Goal: Obtain resource: Obtain resource

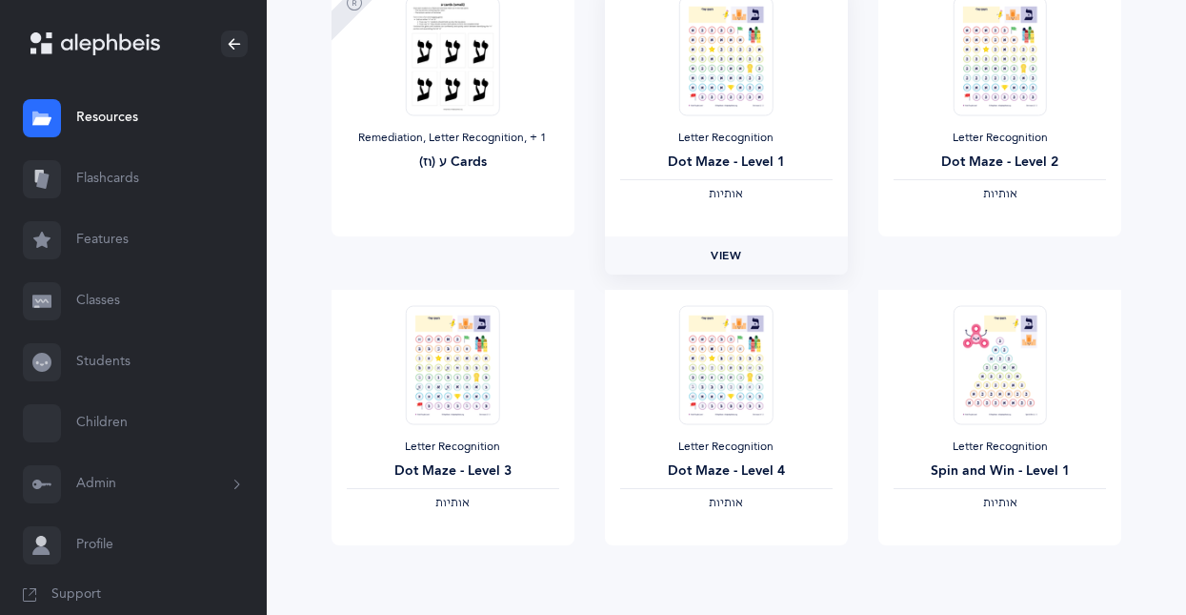
scroll to position [1655, 0]
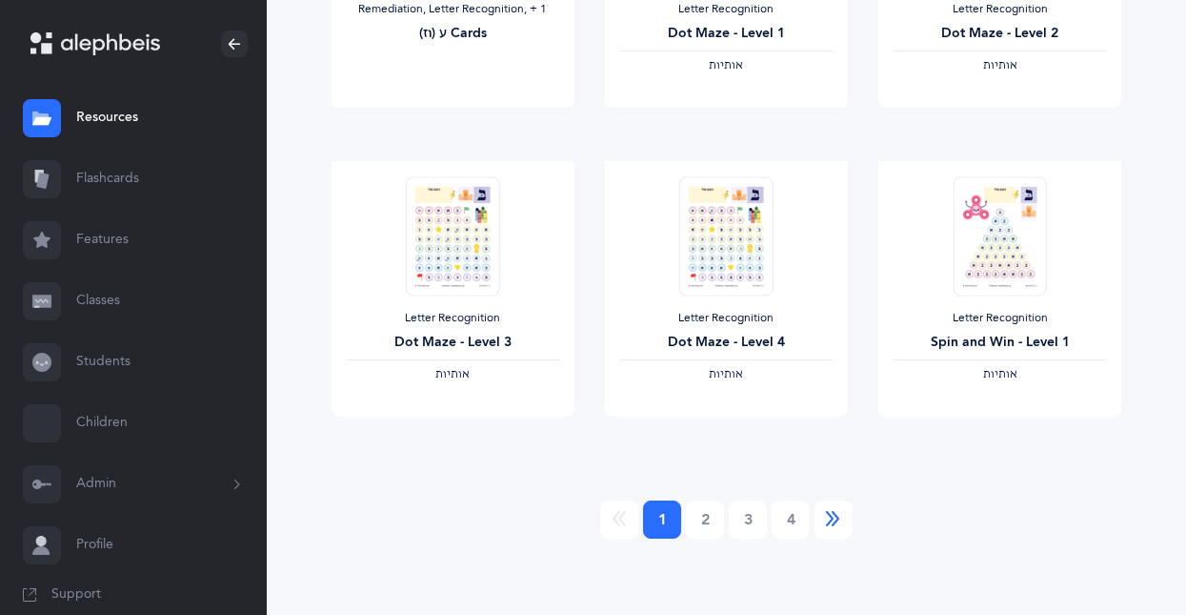
click at [832, 517] on icon "Next" at bounding box center [833, 519] width 15 height 19
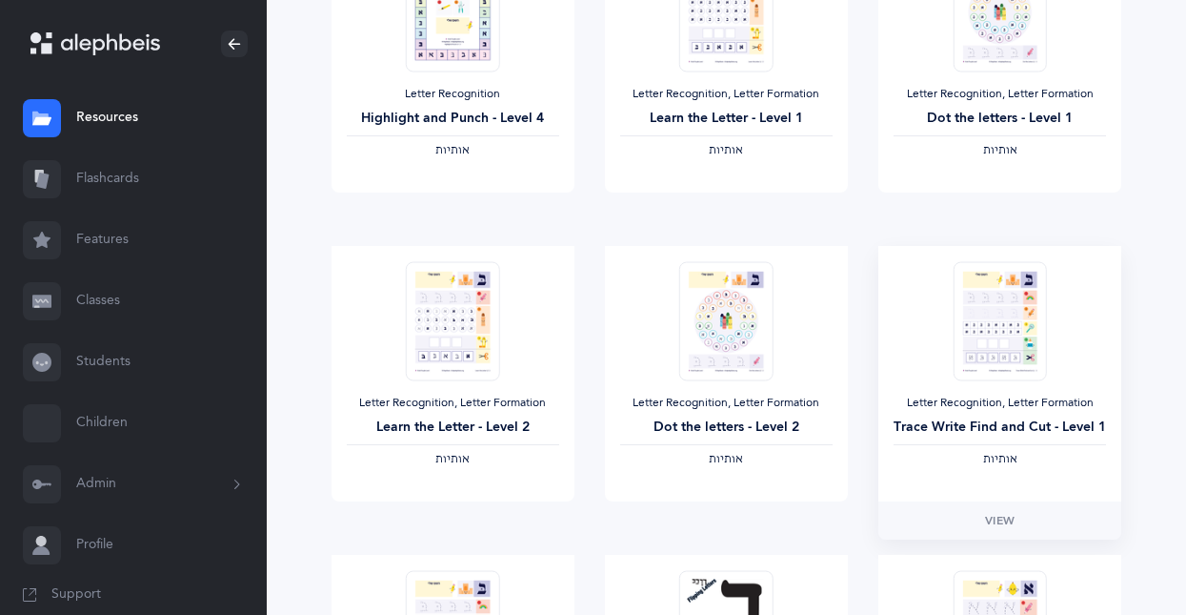
scroll to position [857, 0]
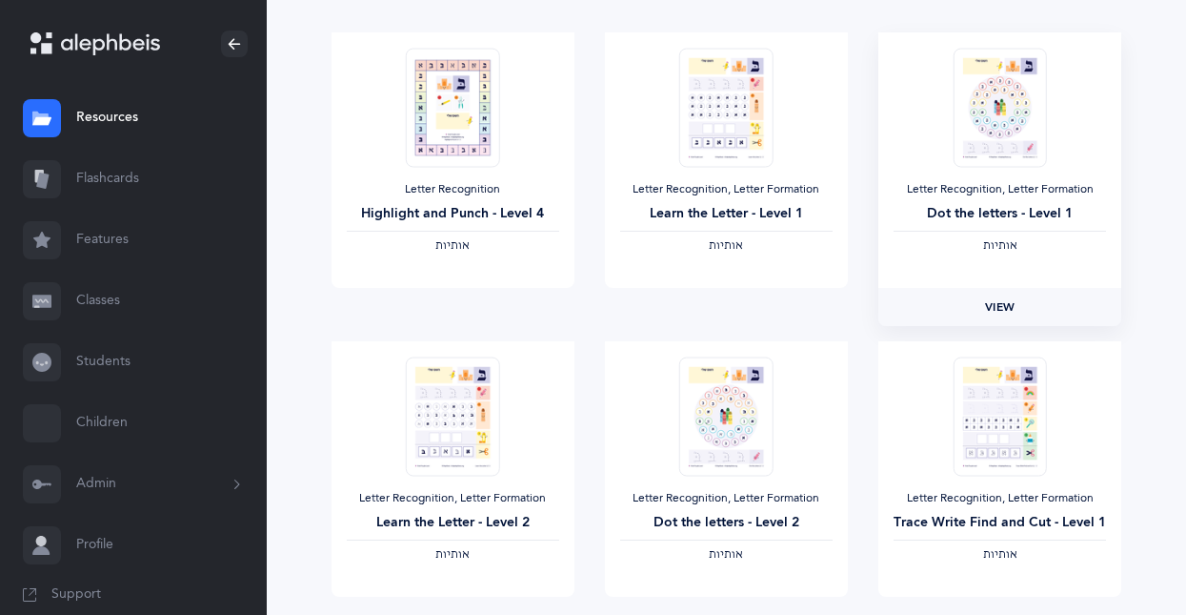
click at [927, 314] on link "View" at bounding box center [999, 307] width 243 height 38
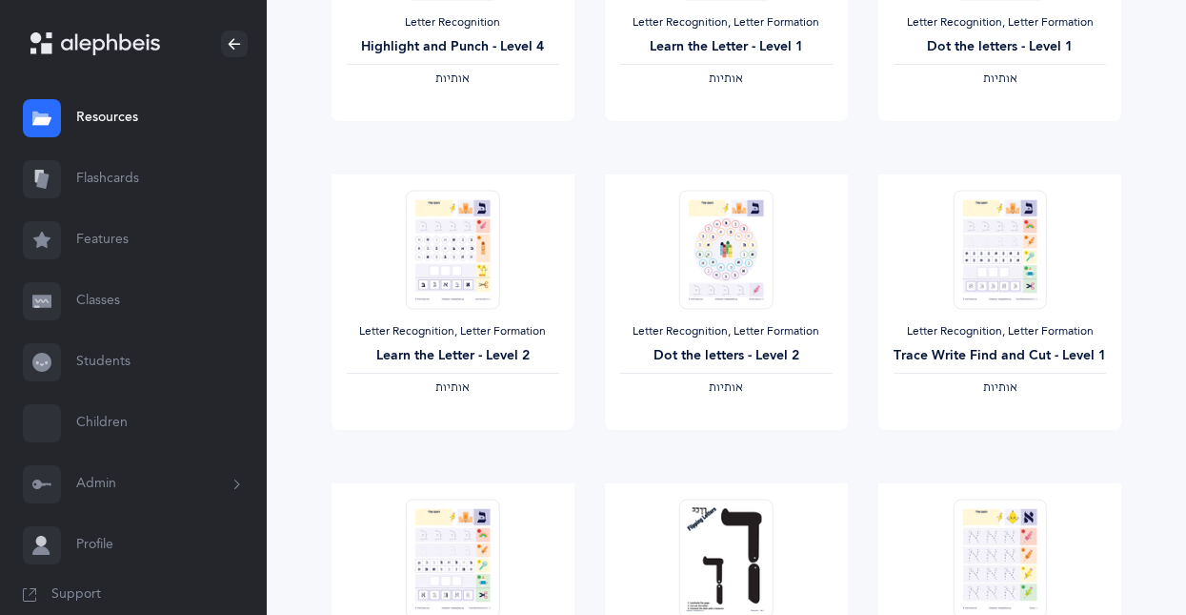
scroll to position [1048, 0]
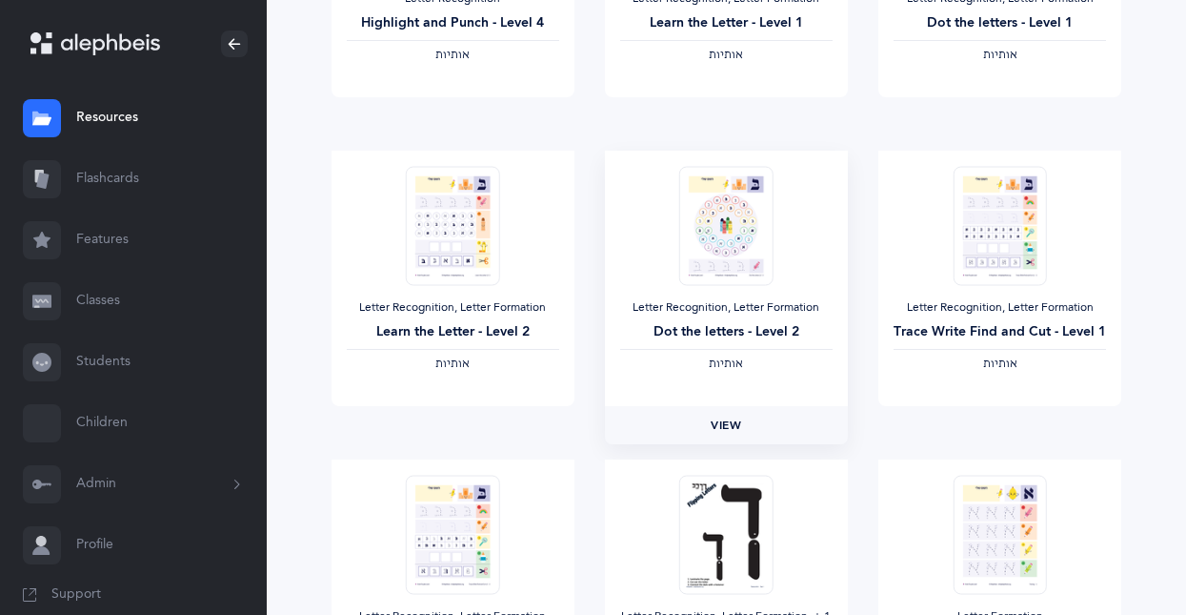
click at [724, 423] on span "View" at bounding box center [726, 424] width 30 height 17
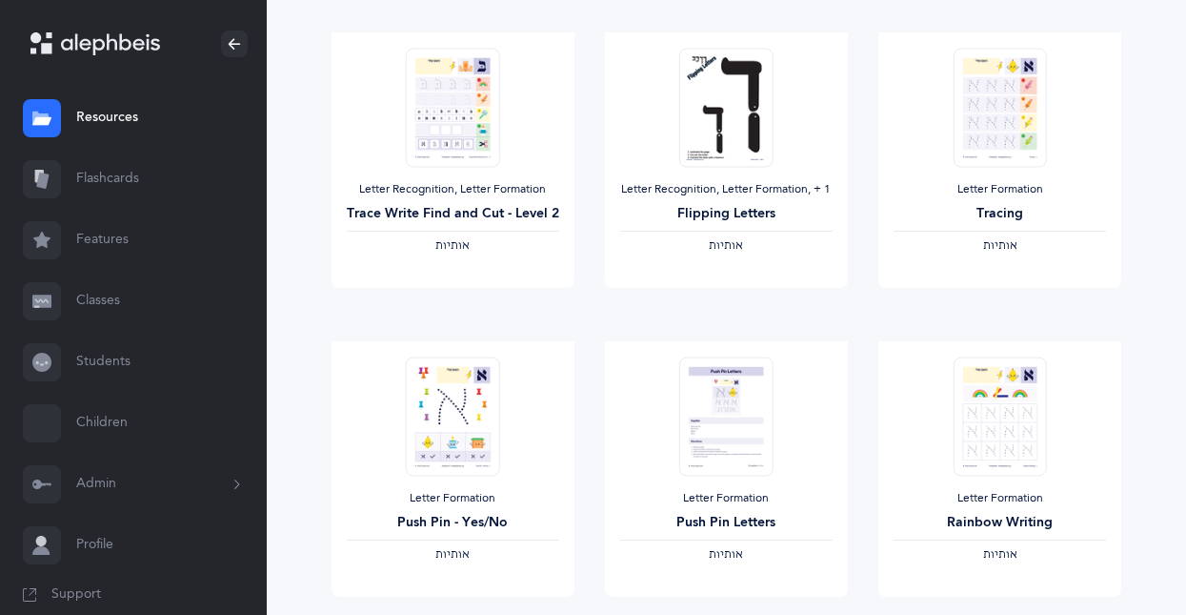
scroll to position [1655, 0]
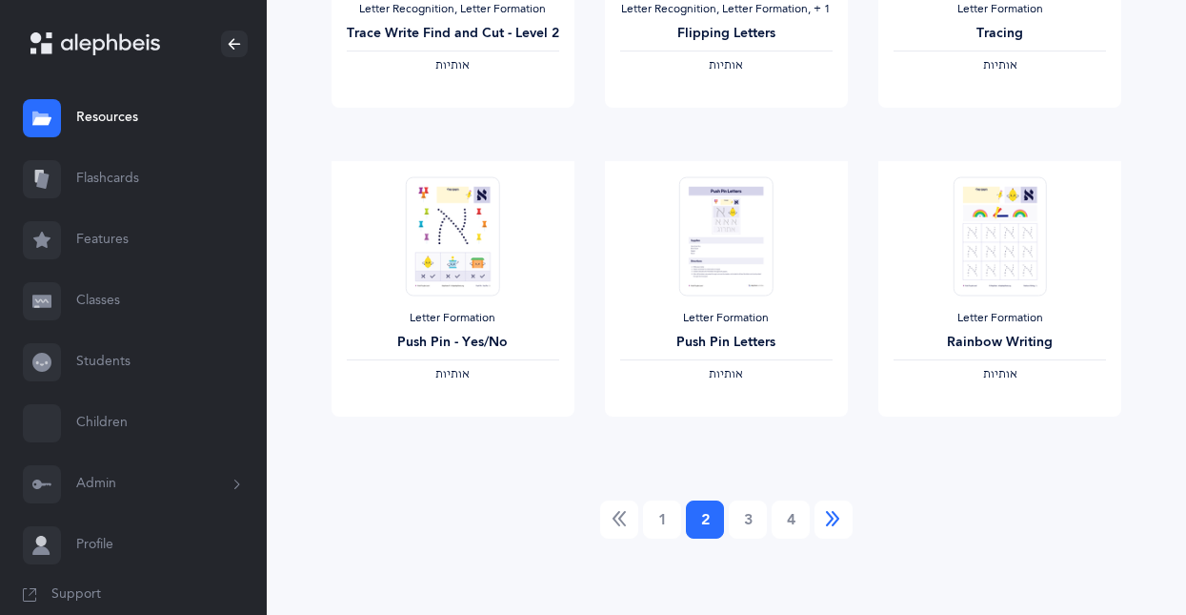
click at [848, 511] on link "Next" at bounding box center [834, 519] width 38 height 38
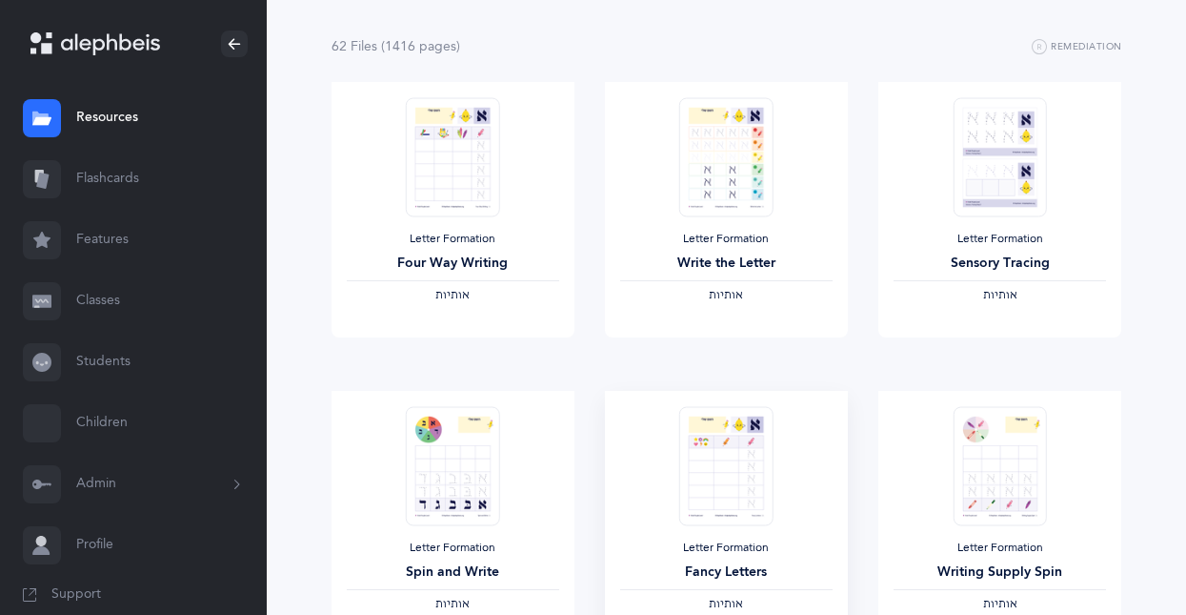
scroll to position [95, 0]
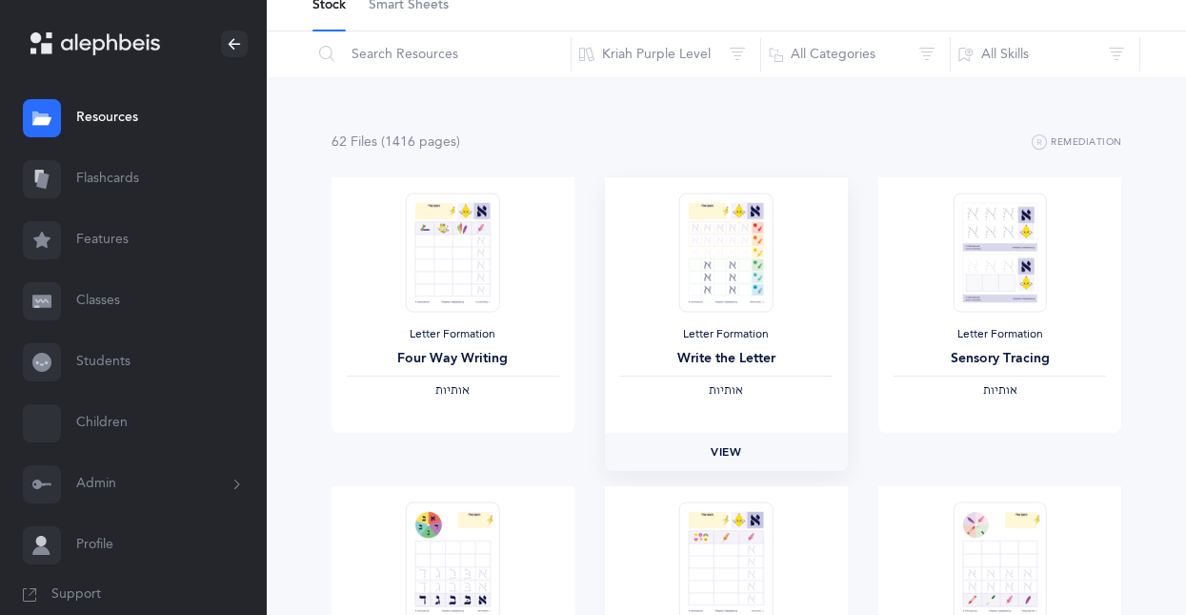
click at [837, 453] on link "View" at bounding box center [726, 452] width 243 height 38
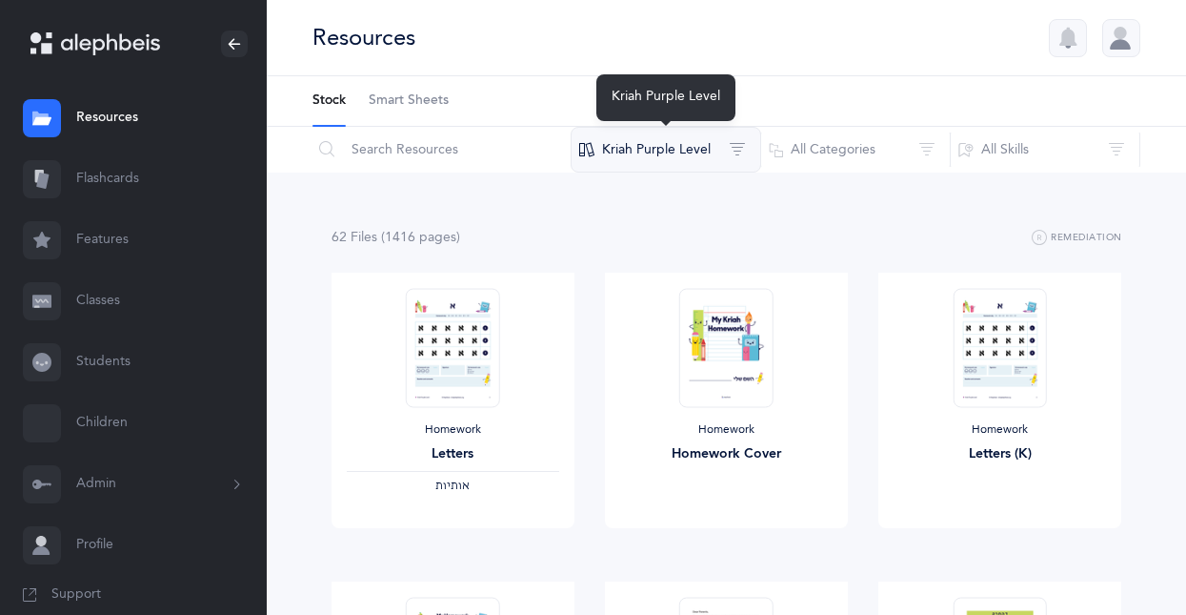
click at [654, 149] on button "Kriah Purple Level" at bounding box center [666, 150] width 191 height 46
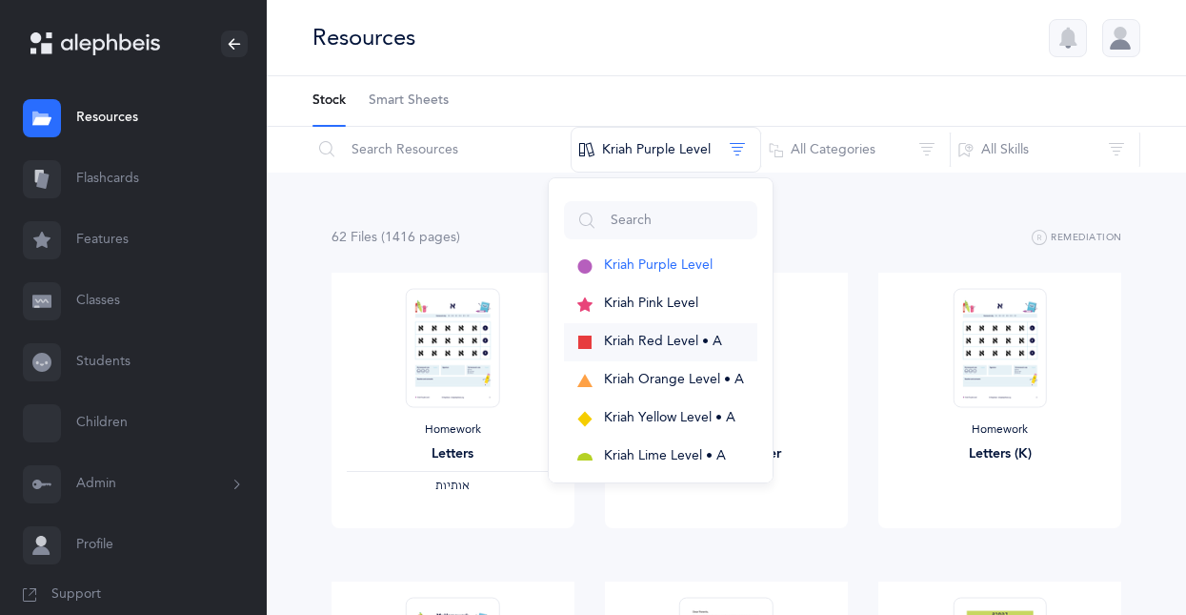
click at [683, 330] on button "Kriah Red Level • A" at bounding box center [660, 342] width 193 height 38
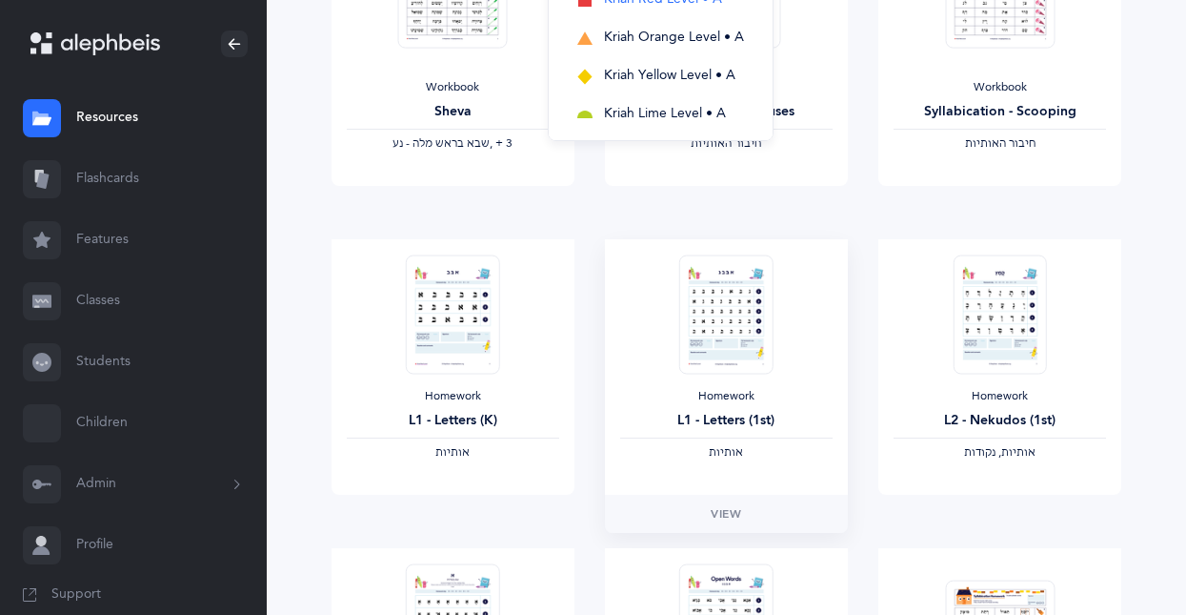
scroll to position [381, 0]
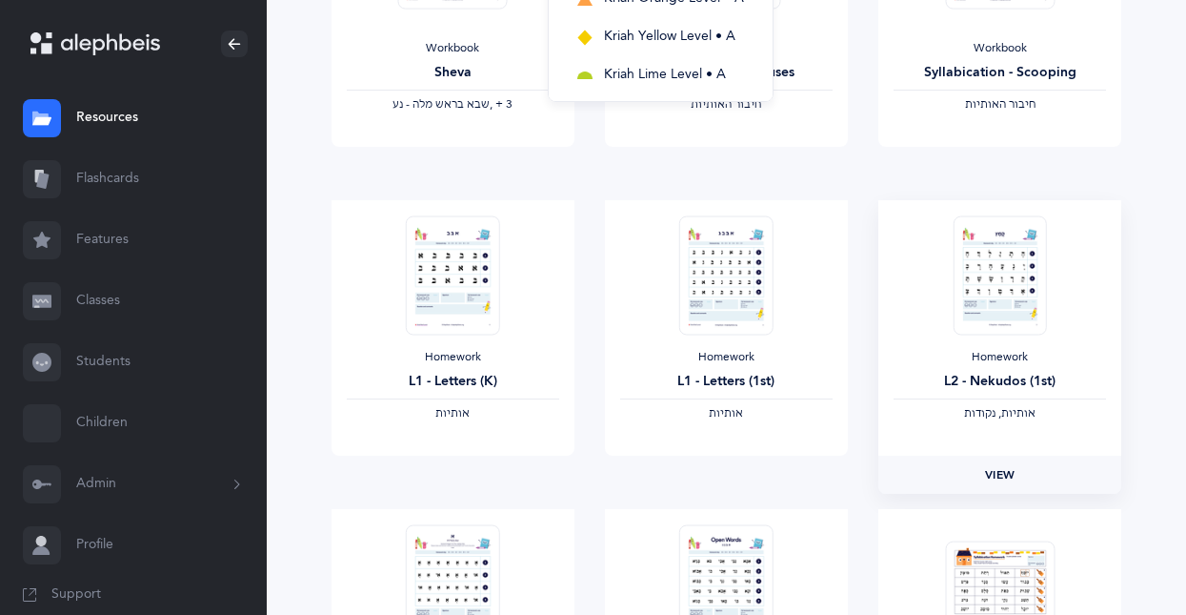
click at [975, 483] on link "View" at bounding box center [999, 474] width 243 height 38
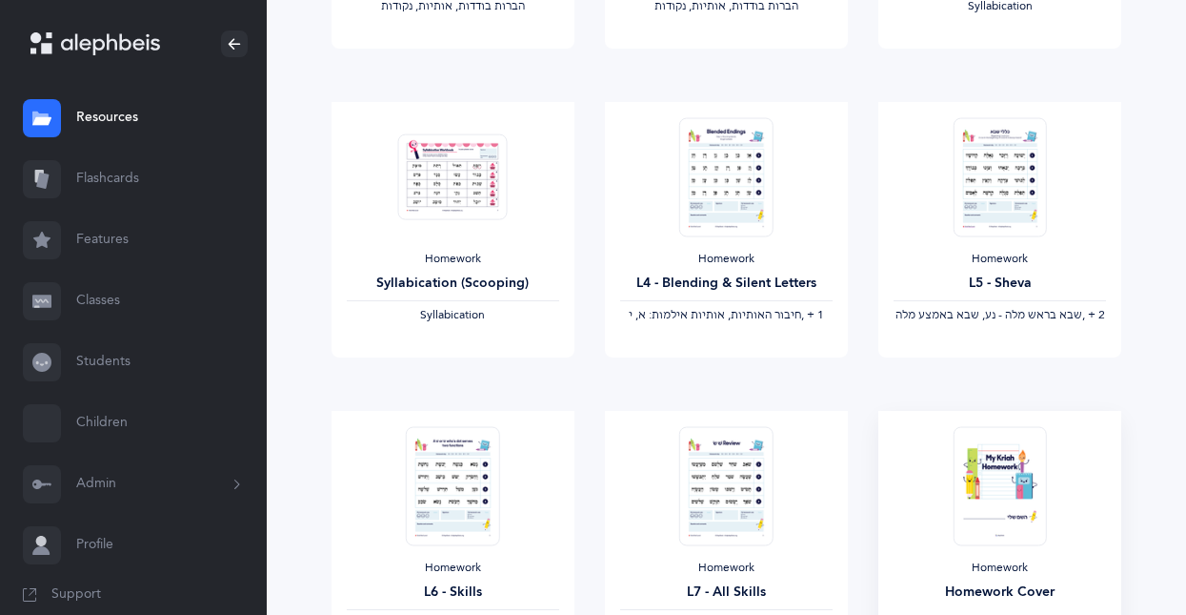
scroll to position [1143, 0]
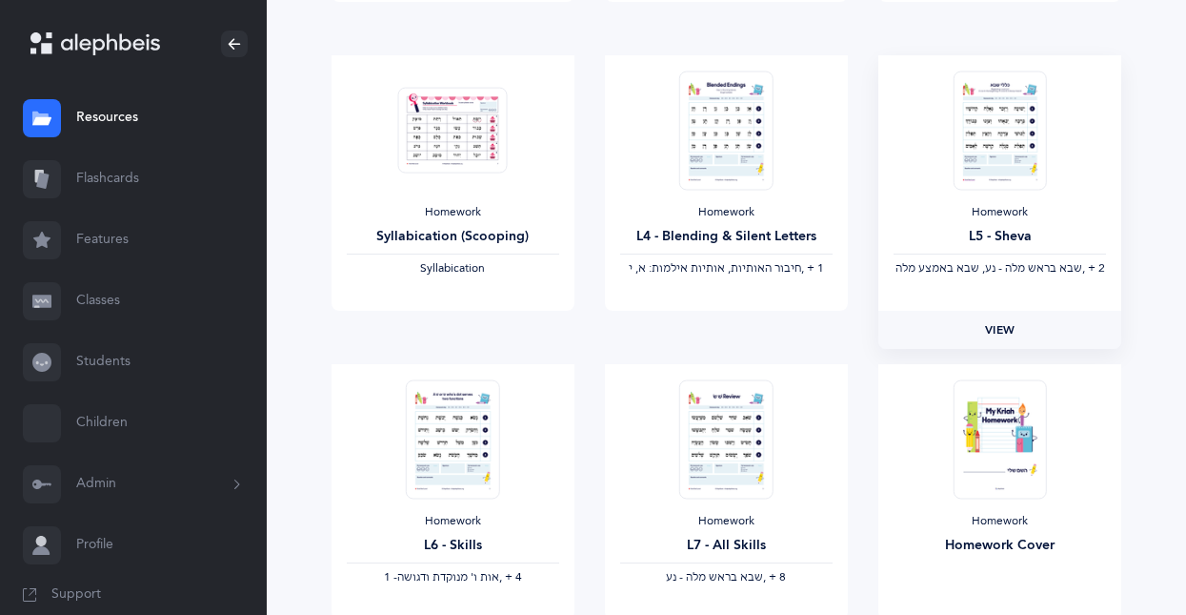
click at [948, 319] on link "View" at bounding box center [999, 330] width 243 height 38
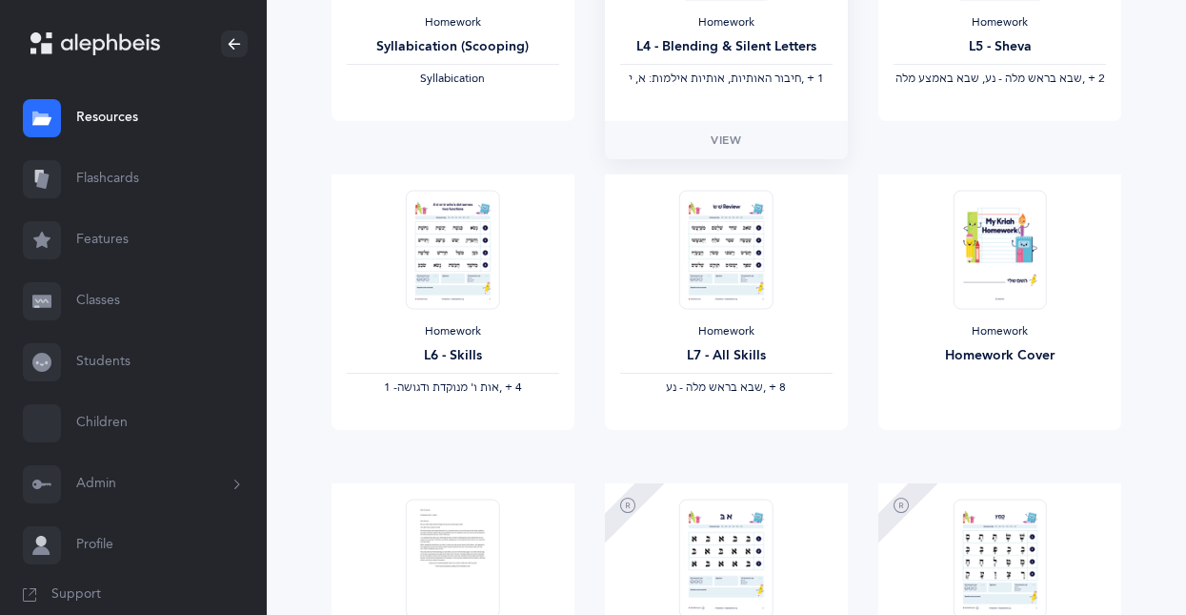
scroll to position [1334, 0]
